Goal: Complete application form: Complete application form

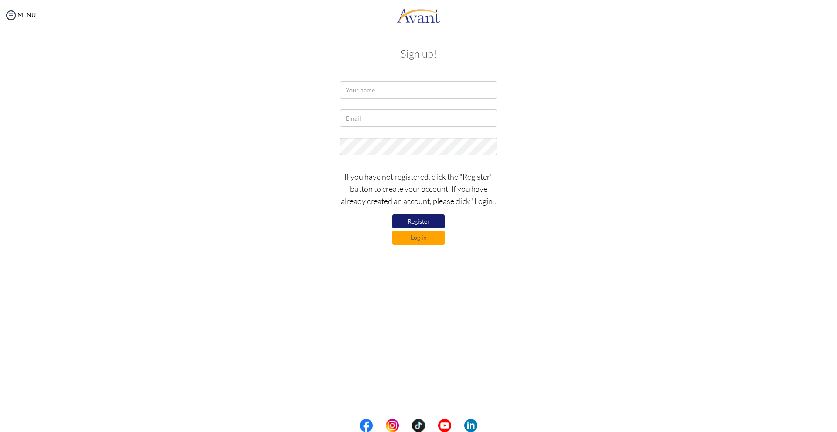
click at [417, 222] on button "Register" at bounding box center [418, 221] width 52 height 14
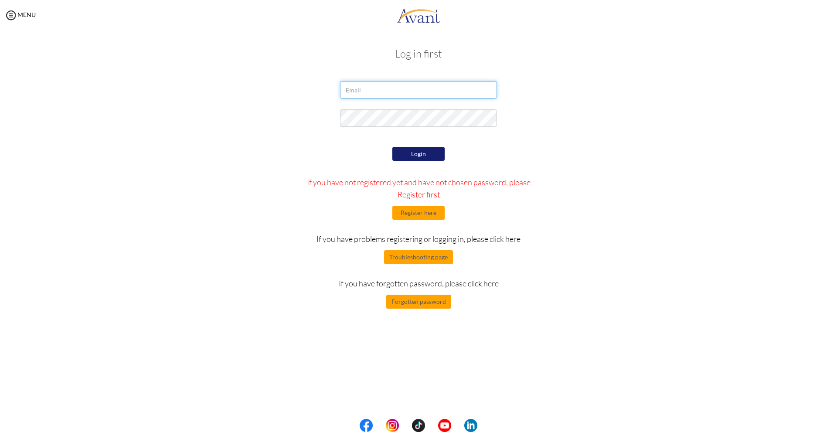
click at [418, 87] on input "email" at bounding box center [418, 89] width 157 height 17
type input "[EMAIL_ADDRESS][DOMAIN_NAME]"
click at [399, 224] on div "Login If you have not registered yet and have not chosen password, please Regis…" at bounding box center [418, 227] width 255 height 164
click at [406, 214] on button "Register here" at bounding box center [418, 213] width 52 height 14
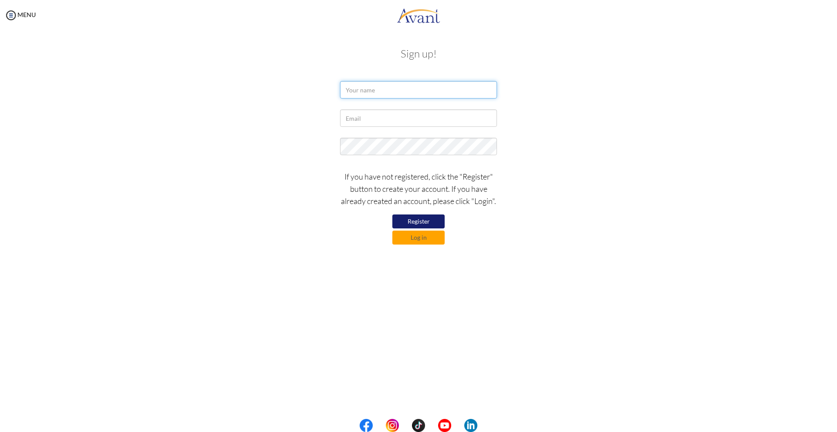
click at [384, 98] on input "text" at bounding box center [418, 89] width 157 height 17
type input "Ramses"
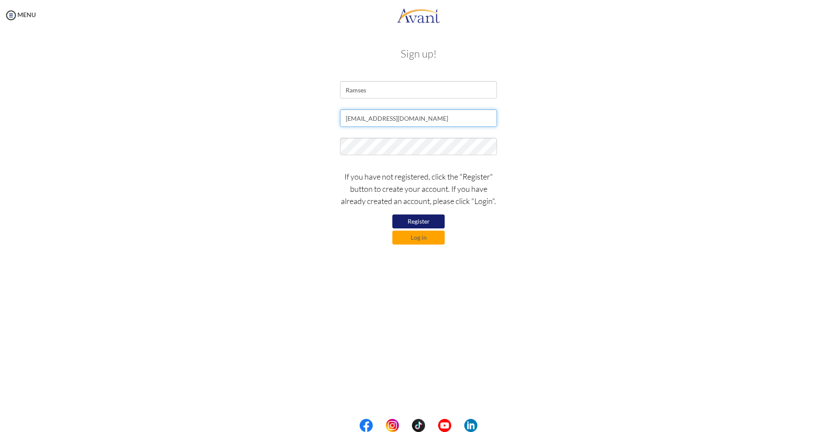
type input "[EMAIL_ADDRESS][DOMAIN_NAME]"
click at [423, 219] on button "Register" at bounding box center [418, 221] width 52 height 14
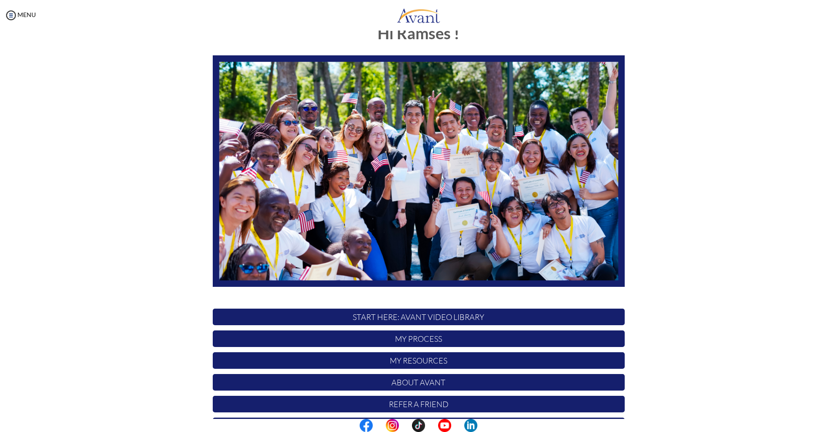
scroll to position [52, 0]
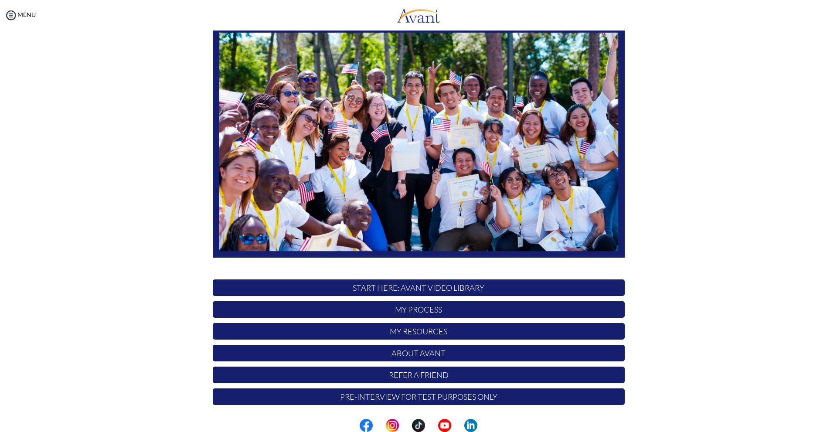
click at [419, 307] on p "My Process" at bounding box center [419, 309] width 412 height 17
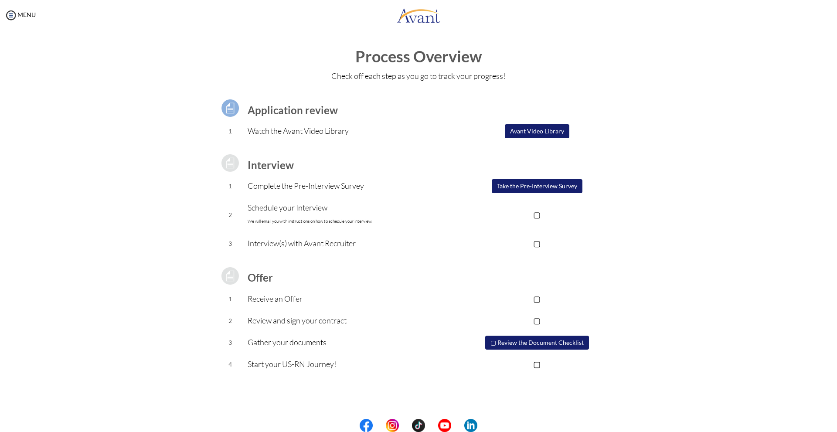
click at [540, 186] on button "Take the Pre-Interview Survey" at bounding box center [537, 186] width 91 height 14
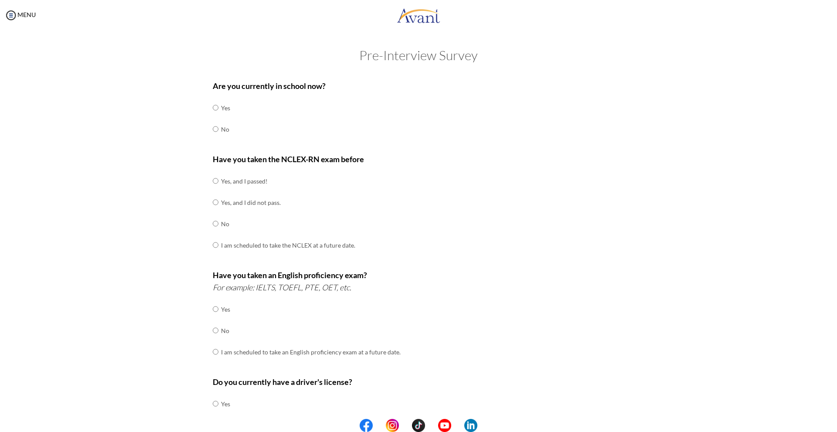
click at [218, 129] on td at bounding box center [219, 129] width 3 height 21
click at [213, 129] on input "radio" at bounding box center [216, 128] width 6 height 17
radio input "true"
click at [213, 222] on input "radio" at bounding box center [216, 223] width 6 height 17
radio input "true"
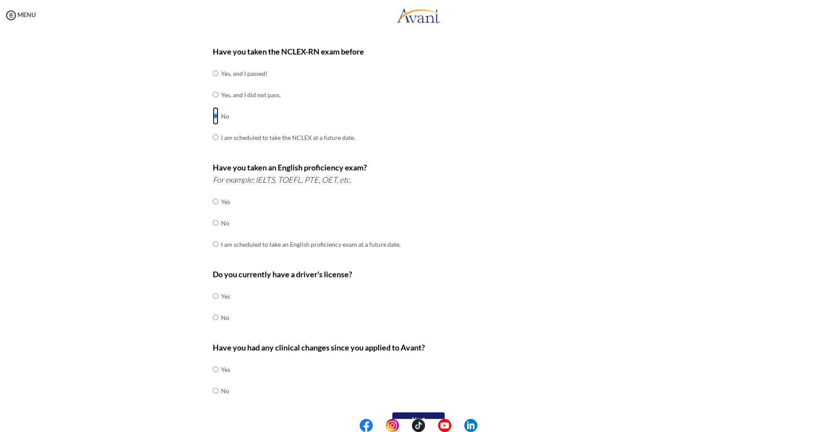
scroll to position [126, 0]
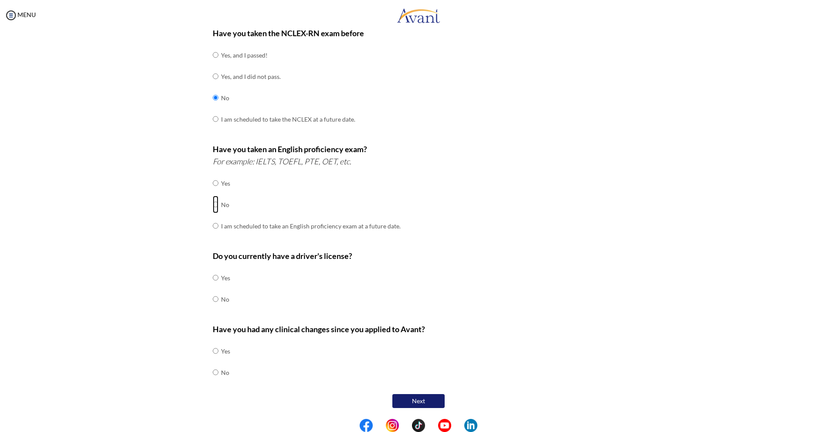
click at [213, 204] on input "radio" at bounding box center [216, 204] width 6 height 17
radio input "true"
click at [213, 304] on input "radio" at bounding box center [216, 298] width 6 height 17
radio input "true"
click at [213, 371] on input "radio" at bounding box center [216, 371] width 6 height 17
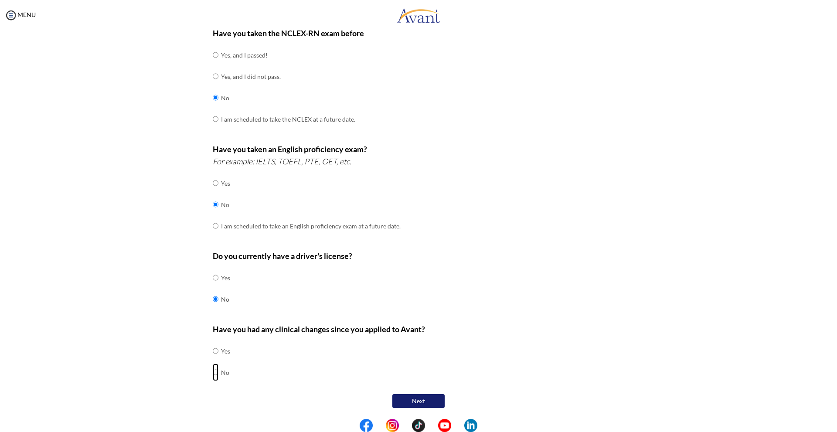
radio input "true"
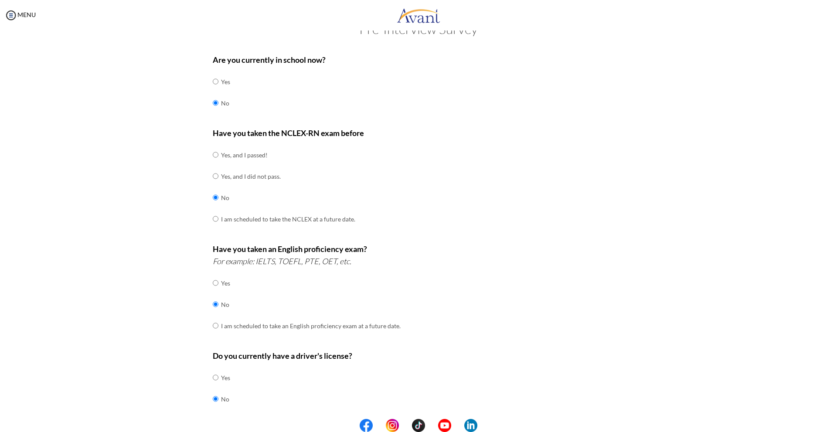
scroll to position [0, 0]
